Goal: Find contact information: Find contact information

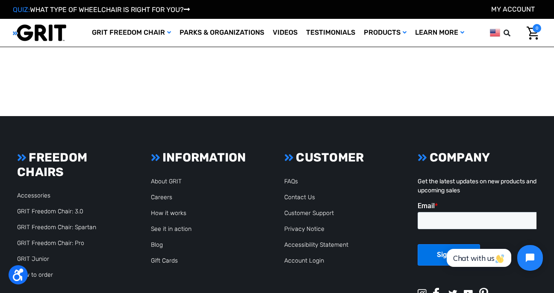
scroll to position [633, 0]
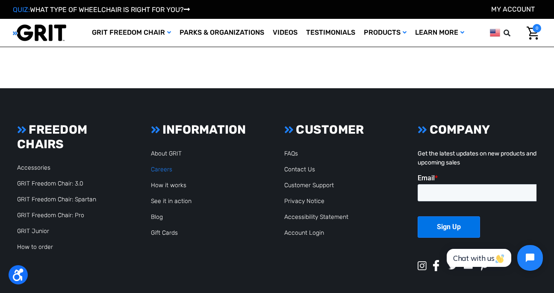
click at [164, 169] on link "Careers" at bounding box center [161, 169] width 21 height 7
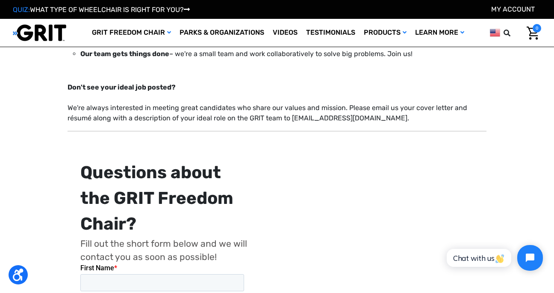
scroll to position [103, 0]
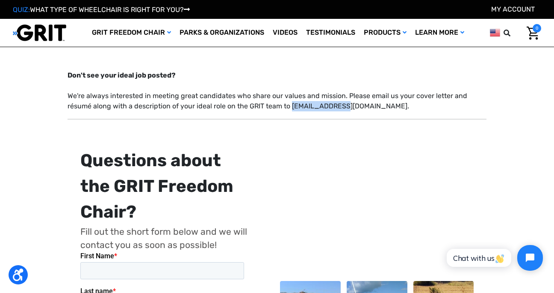
drag, startPoint x: 264, startPoint y: 107, endPoint x: 311, endPoint y: 105, distance: 46.7
click at [311, 105] on p "Don't see your ideal job posted? We're always interested in meeting great candi…" at bounding box center [278, 90] width 420 height 41
copy p "[EMAIL_ADDRESS][DOMAIN_NAME]"
